Goal: Information Seeking & Learning: Learn about a topic

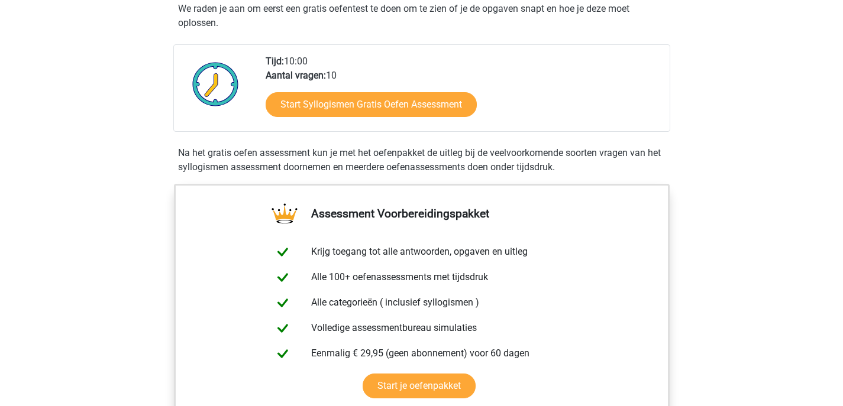
scroll to position [253, 0]
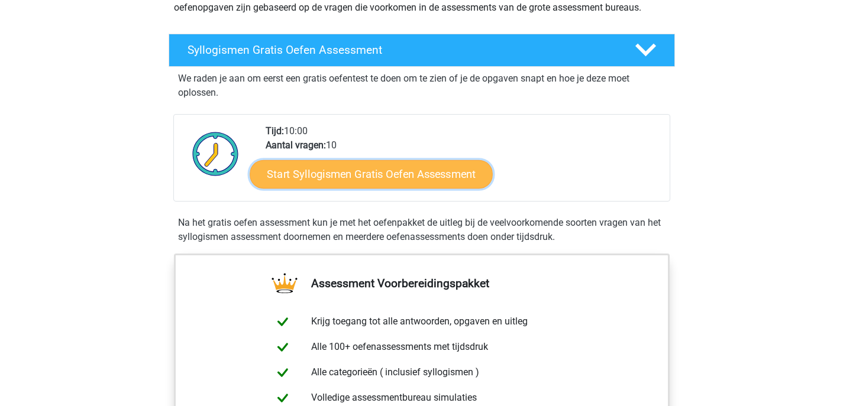
click at [398, 175] on link "Start Syllogismen Gratis Oefen Assessment" at bounding box center [371, 174] width 243 height 28
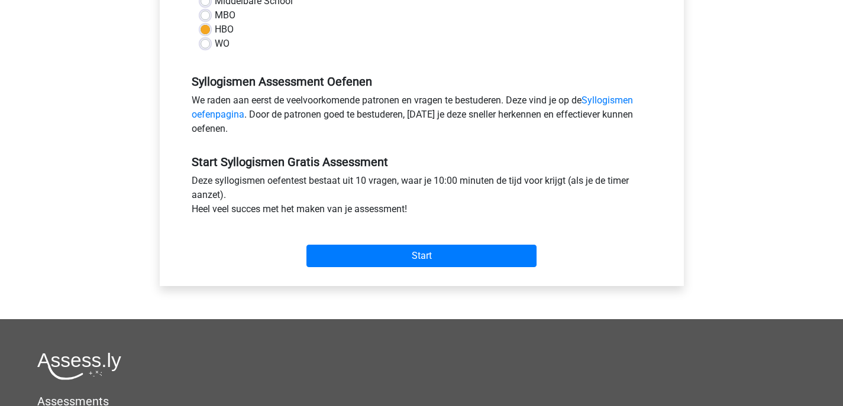
scroll to position [457, 0]
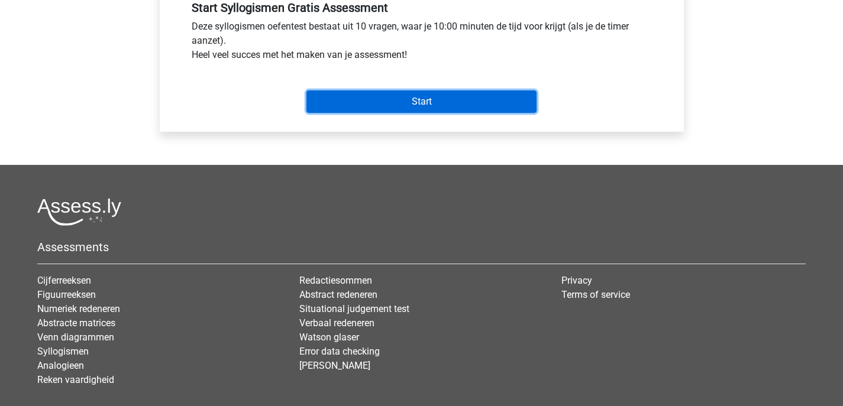
click at [404, 109] on input "Start" at bounding box center [421, 102] width 230 height 22
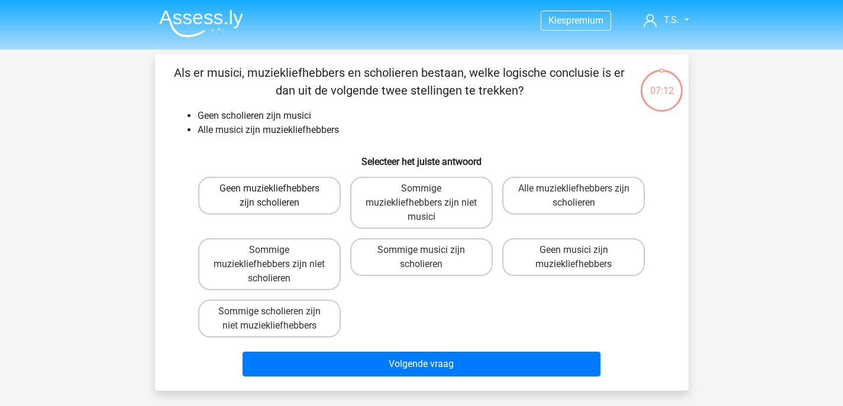
click at [254, 190] on label "Geen muziekliefhebbers zijn scholieren" at bounding box center [269, 196] width 143 height 38
click at [269, 190] on input "Geen muziekliefhebbers zijn scholieren" at bounding box center [273, 193] width 8 height 8
radio input "true"
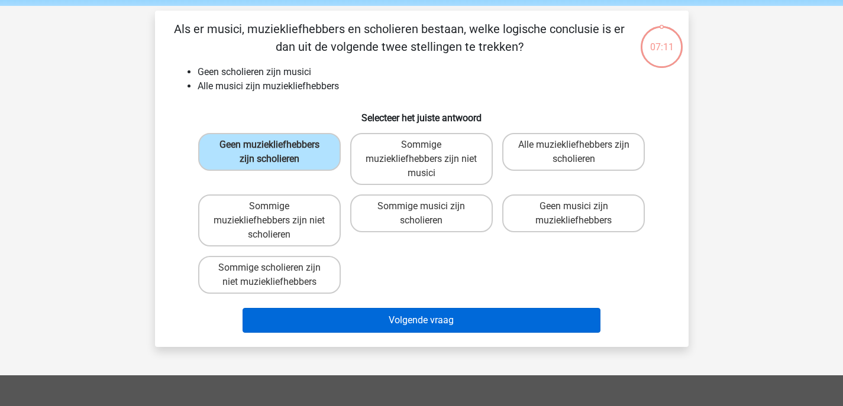
scroll to position [89, 0]
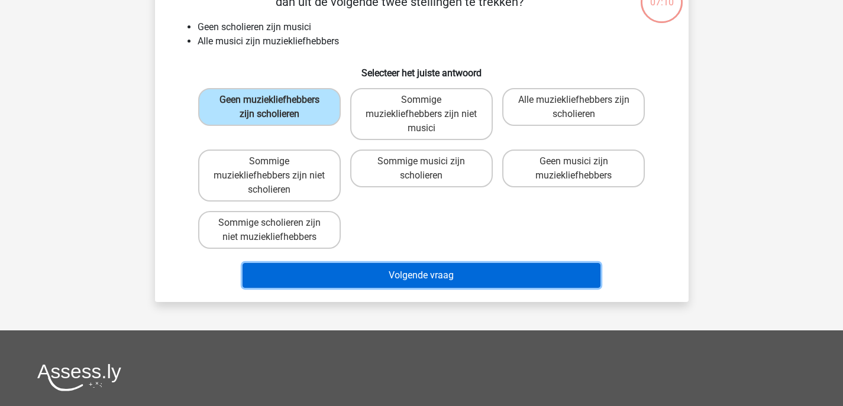
click at [498, 268] on button "Volgende vraag" at bounding box center [422, 275] width 358 height 25
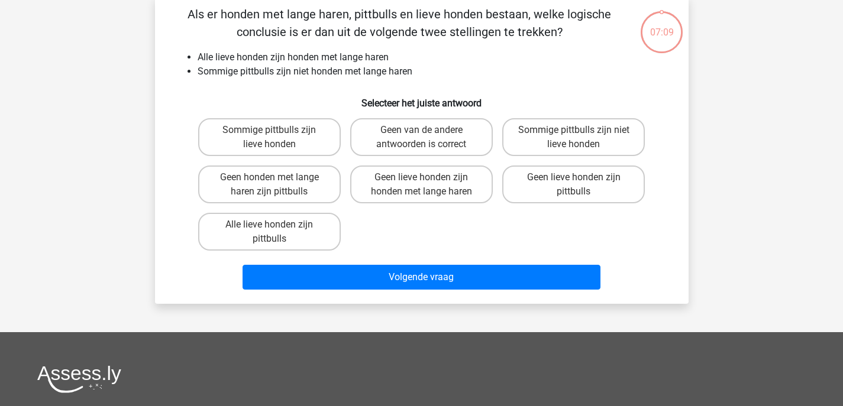
scroll to position [54, 0]
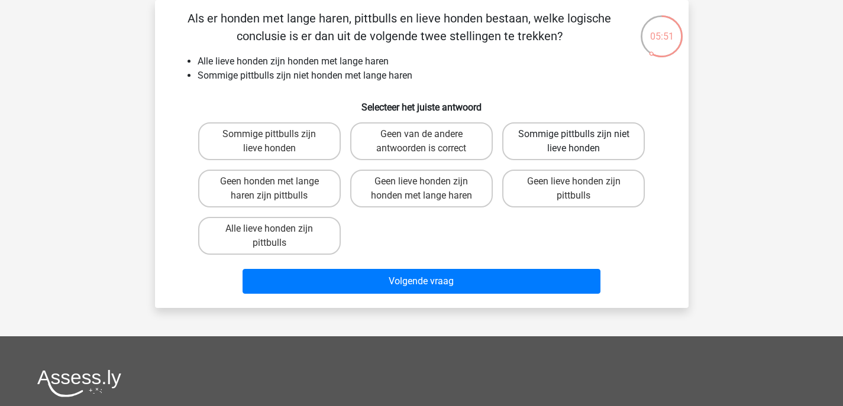
click at [544, 144] on label "Sommige pittbulls zijn niet lieve honden" at bounding box center [573, 141] width 143 height 38
click at [574, 142] on input "Sommige pittbulls zijn niet lieve honden" at bounding box center [578, 138] width 8 height 8
radio input "true"
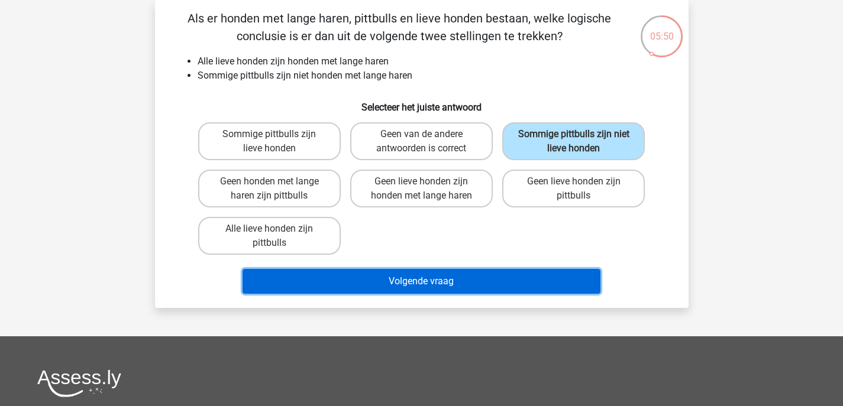
click at [480, 282] on button "Volgende vraag" at bounding box center [422, 281] width 358 height 25
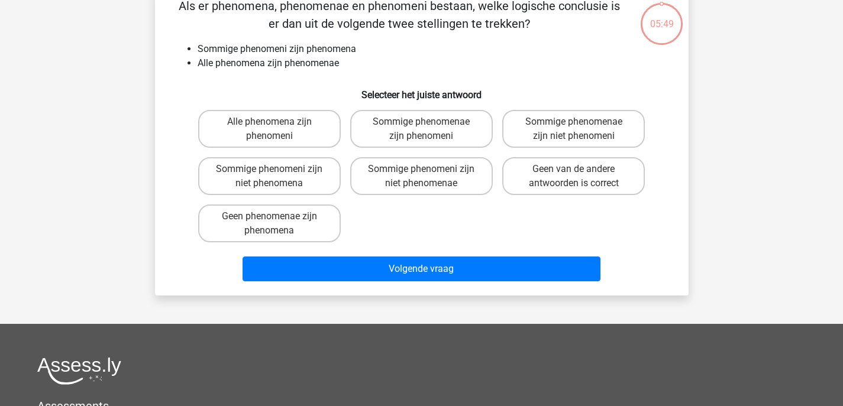
scroll to position [69, 0]
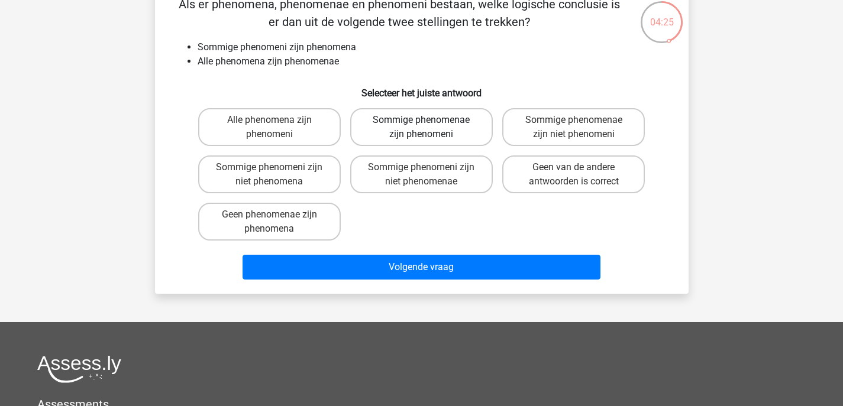
click at [456, 129] on label "Sommige phenomenae zijn phenomeni" at bounding box center [421, 127] width 143 height 38
click at [429, 128] on input "Sommige phenomenae zijn phenomeni" at bounding box center [425, 124] width 8 height 8
radio input "true"
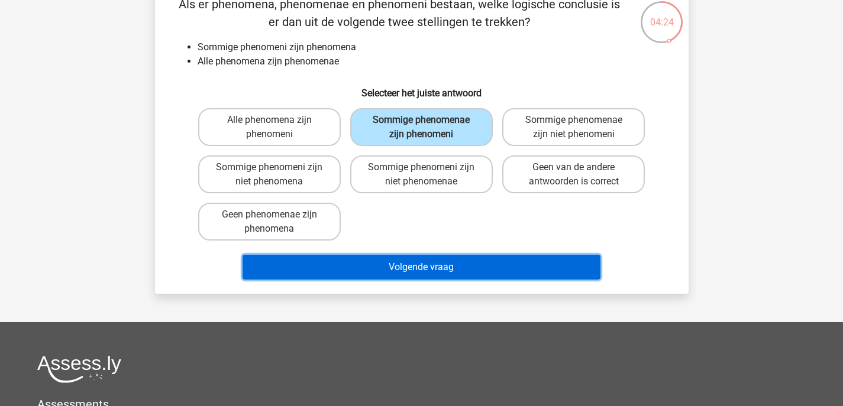
click at [448, 270] on button "Volgende vraag" at bounding box center [422, 267] width 358 height 25
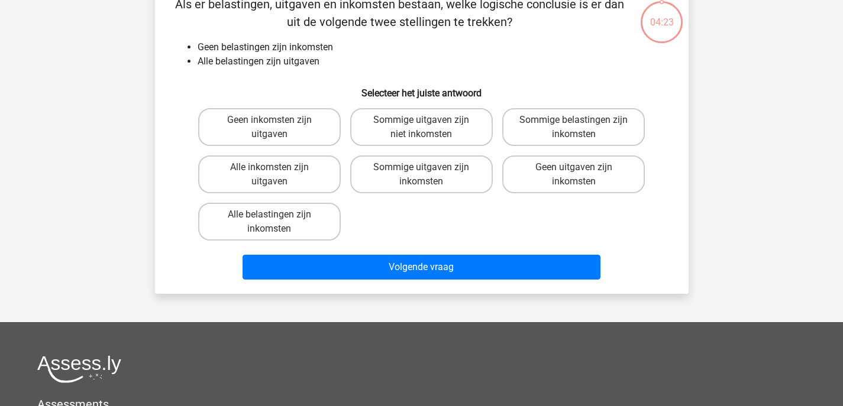
scroll to position [54, 0]
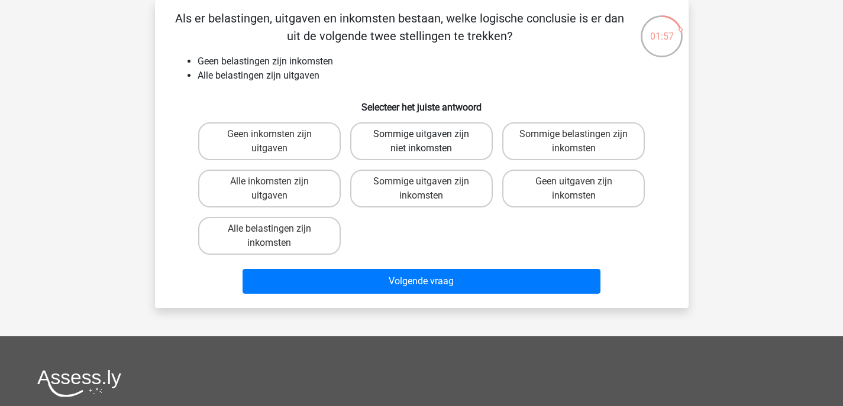
click at [412, 133] on label "Sommige uitgaven zijn niet inkomsten" at bounding box center [421, 141] width 143 height 38
click at [421, 134] on input "Sommige uitgaven zijn niet inkomsten" at bounding box center [425, 138] width 8 height 8
radio input "true"
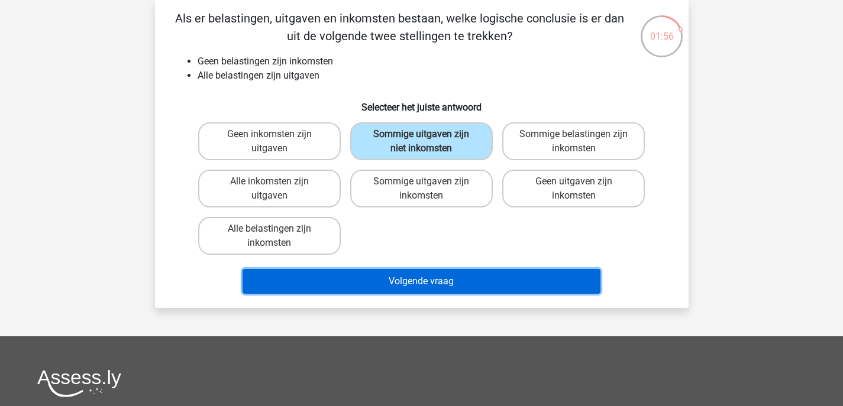
click at [389, 280] on button "Volgende vraag" at bounding box center [422, 281] width 358 height 25
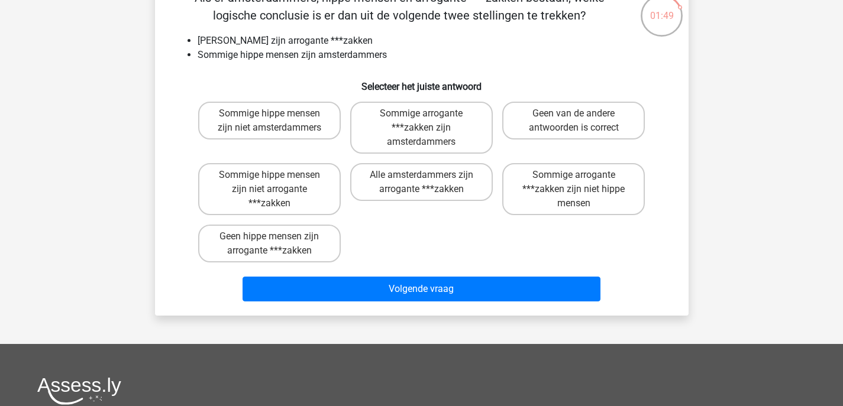
scroll to position [67, 0]
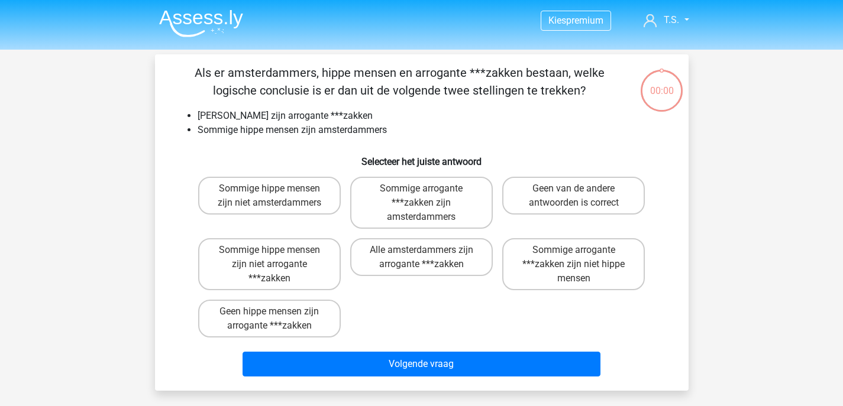
scroll to position [67, 0]
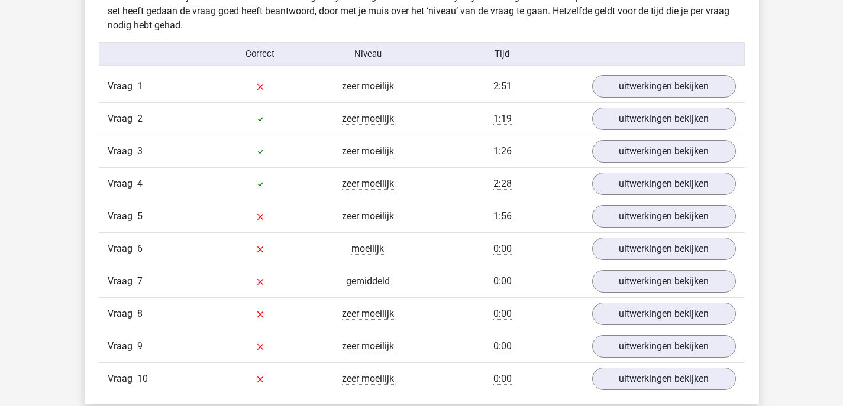
scroll to position [991, 0]
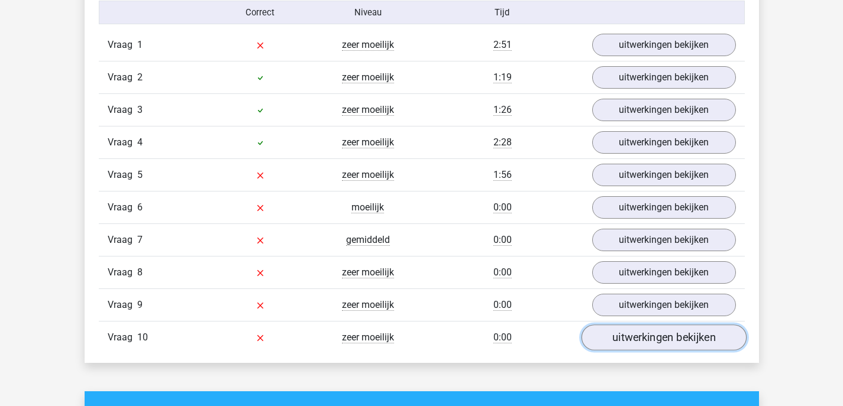
click at [611, 339] on link "uitwerkingen bekijken" at bounding box center [663, 338] width 165 height 26
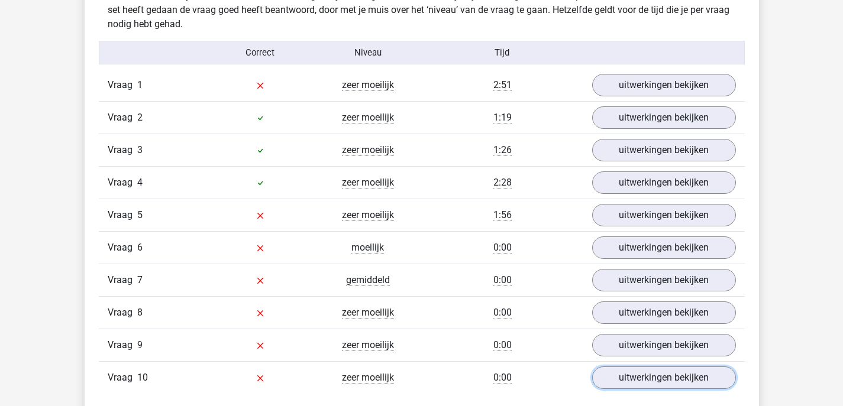
scroll to position [951, 0]
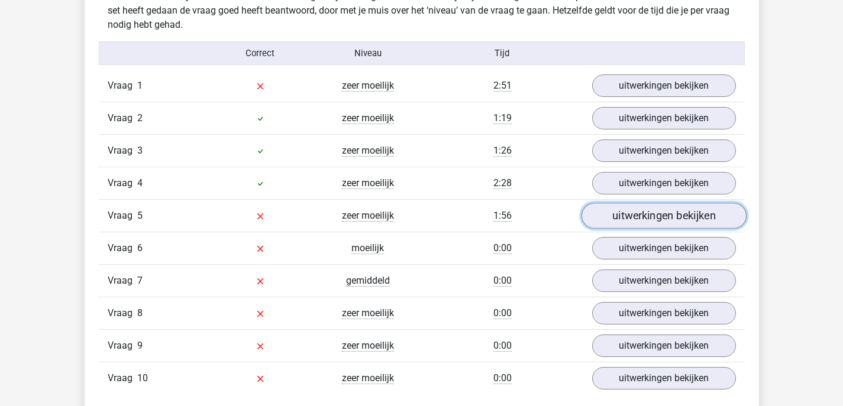
click at [616, 212] on link "uitwerkingen bekijken" at bounding box center [663, 217] width 165 height 26
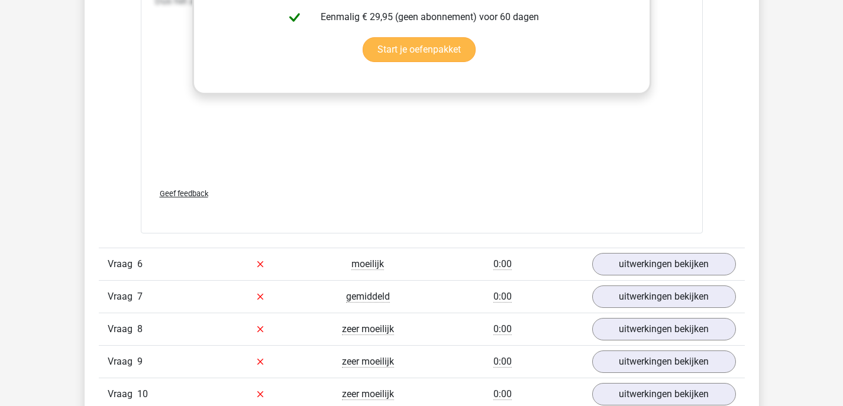
scroll to position [1638, 0]
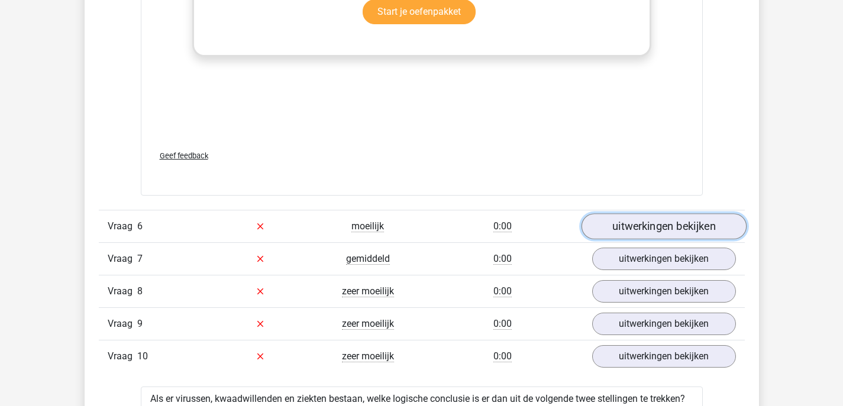
click at [606, 224] on link "uitwerkingen bekijken" at bounding box center [663, 227] width 165 height 26
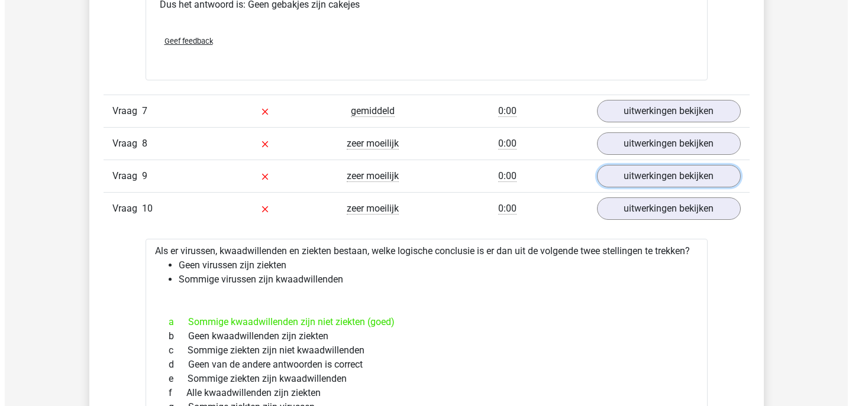
scroll to position [2333, 0]
